Goal: Information Seeking & Learning: Learn about a topic

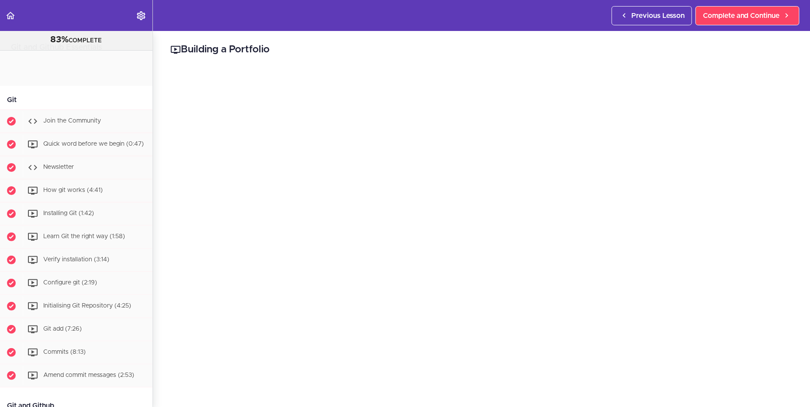
scroll to position [671, 0]
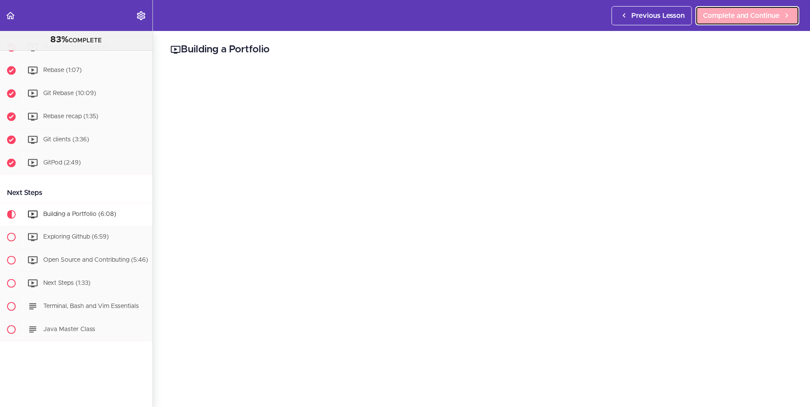
click at [739, 19] on span "Complete and Continue" at bounding box center [741, 15] width 77 height 10
click at [741, 8] on link "Complete and Continue" at bounding box center [747, 15] width 104 height 19
click at [725, 19] on span "Complete and Continue" at bounding box center [741, 15] width 77 height 10
click at [716, 18] on span "Complete and Continue" at bounding box center [741, 15] width 77 height 10
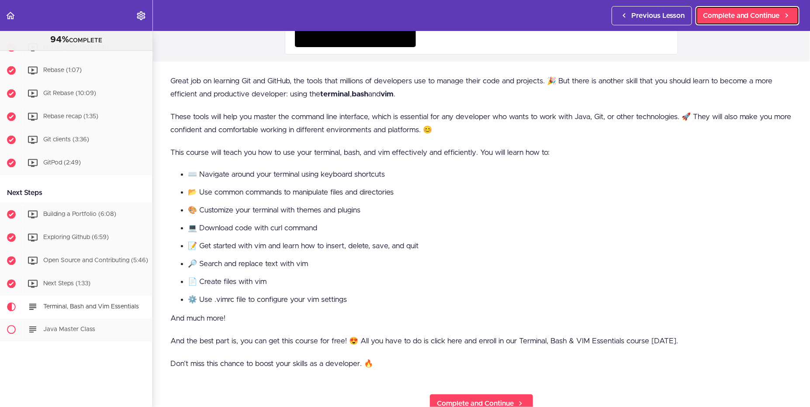
scroll to position [132, 0]
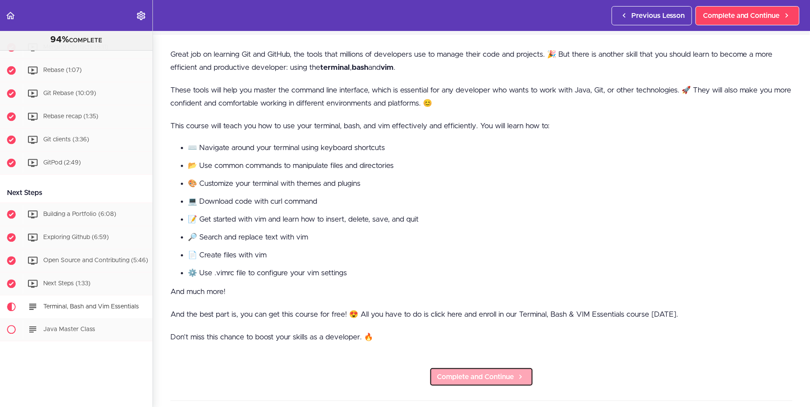
click at [470, 376] on span "Complete and Continue" at bounding box center [475, 377] width 77 height 10
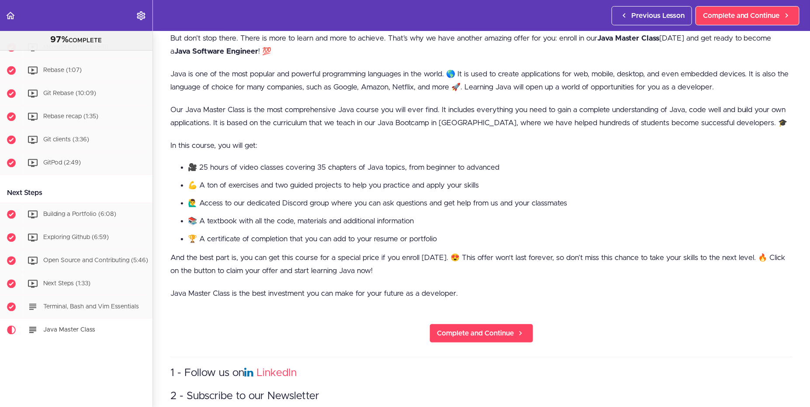
scroll to position [160, 0]
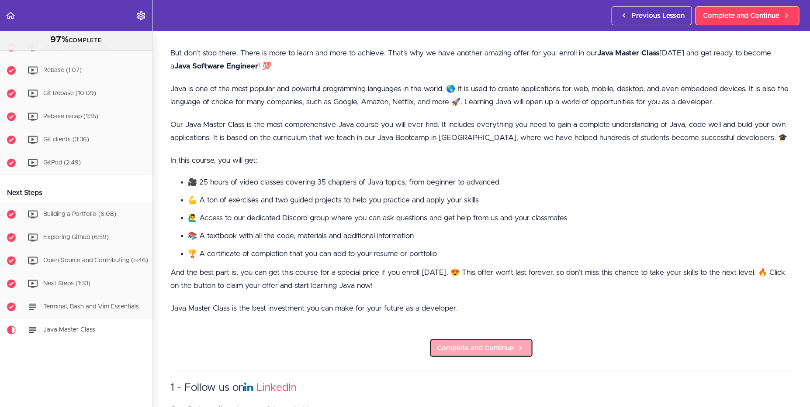
click at [462, 348] on span "Complete and Continue" at bounding box center [475, 348] width 77 height 10
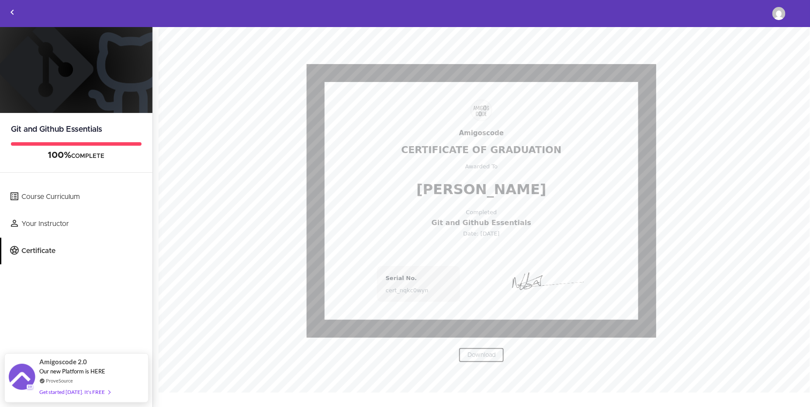
click at [479, 355] on link "Download" at bounding box center [481, 355] width 45 height 15
